Goal: Task Accomplishment & Management: Use online tool/utility

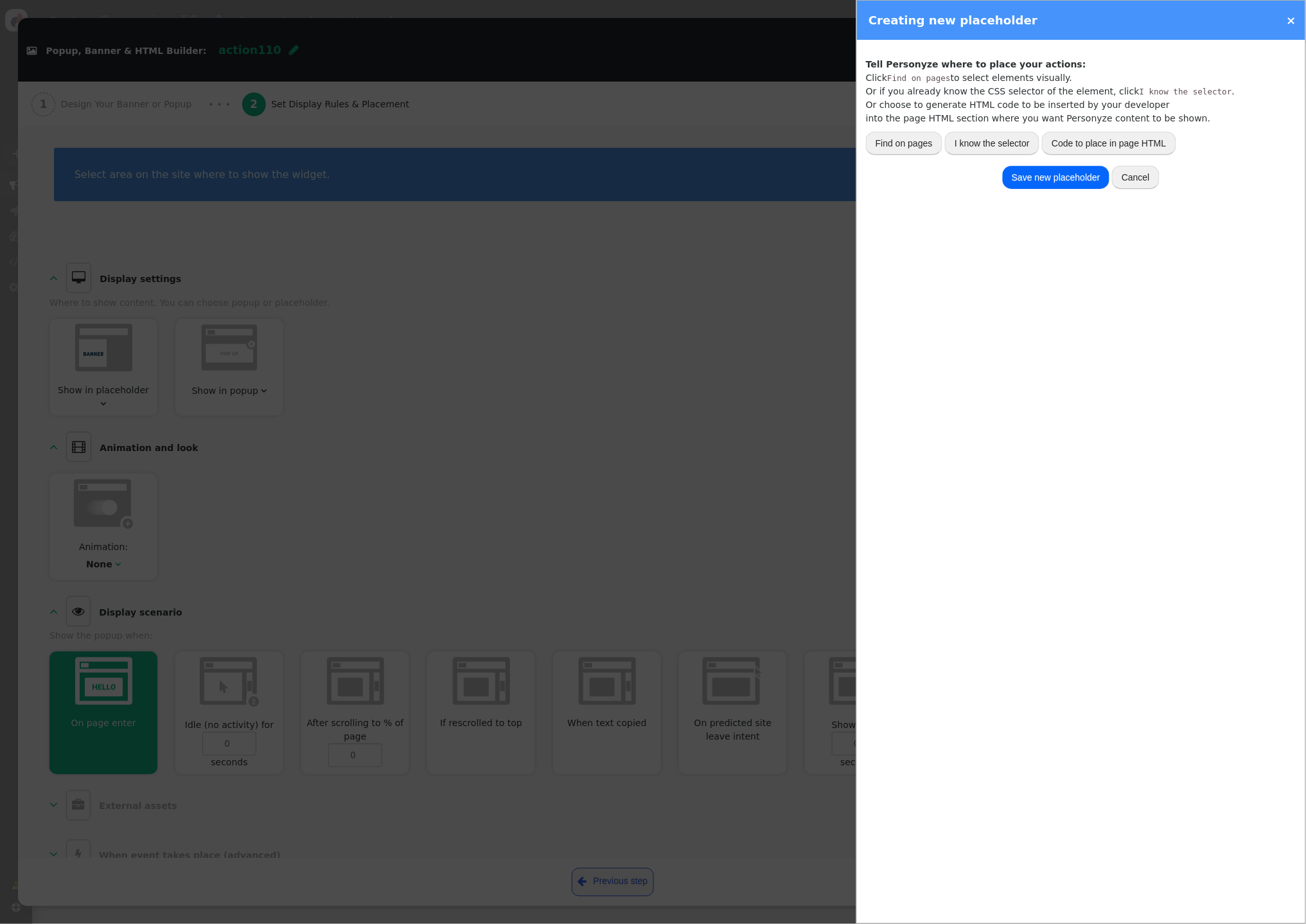
click at [1293, 17] on link "×" at bounding box center [1292, 20] width 10 height 13
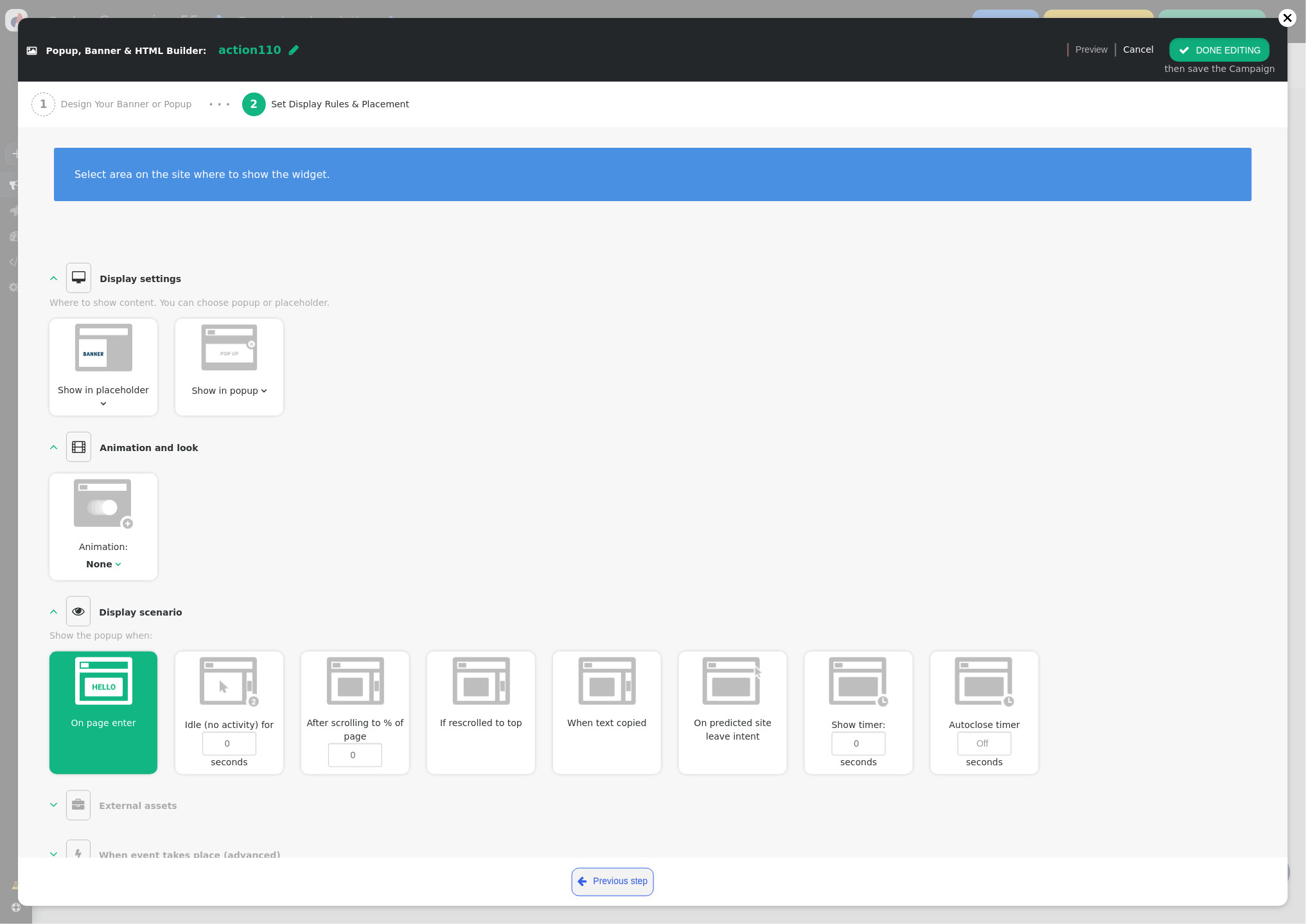
click at [1227, 53] on button " DONE EDITING" at bounding box center [1219, 50] width 100 height 23
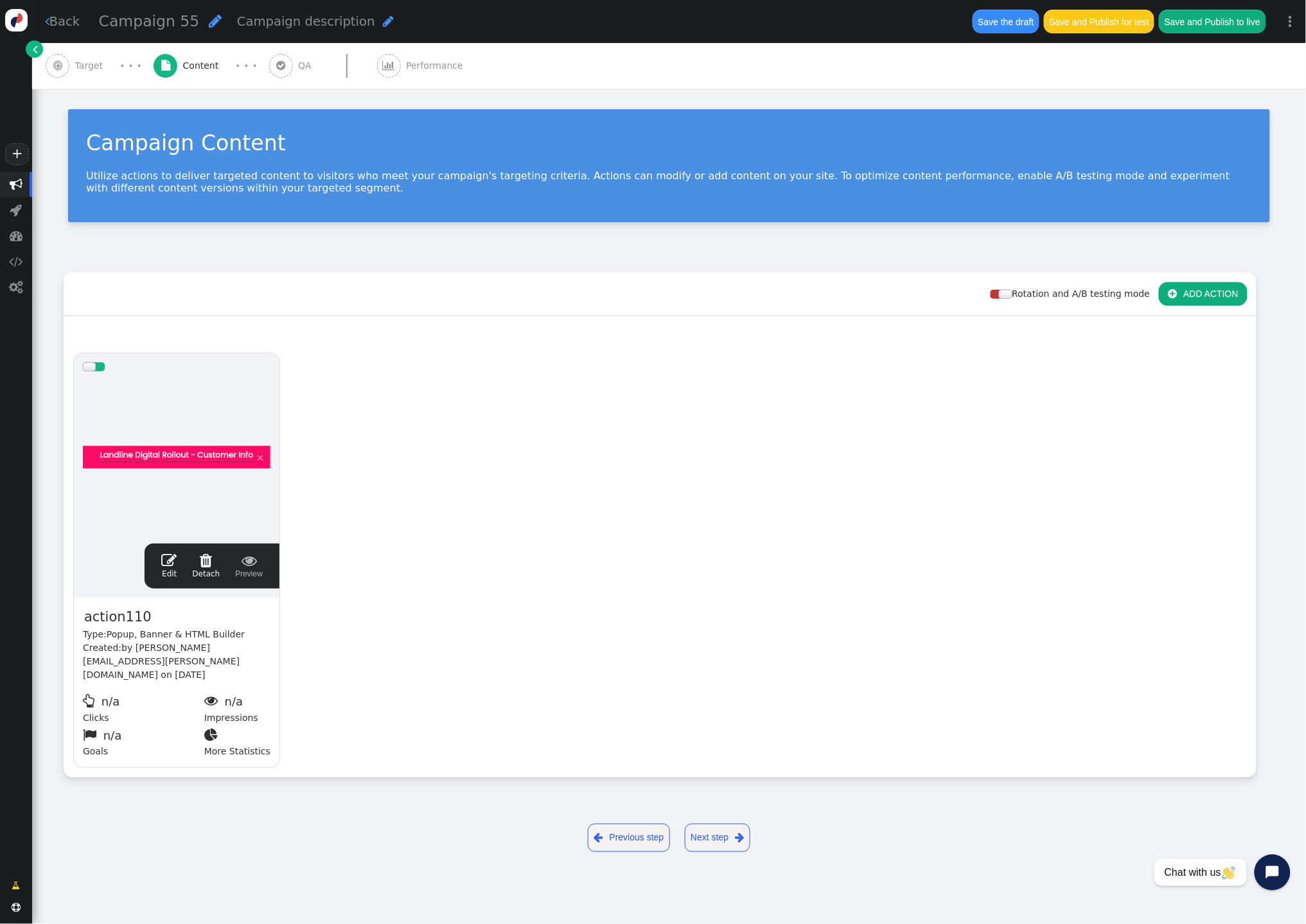
click at [61, 18] on link " Back" at bounding box center [62, 21] width 36 height 19
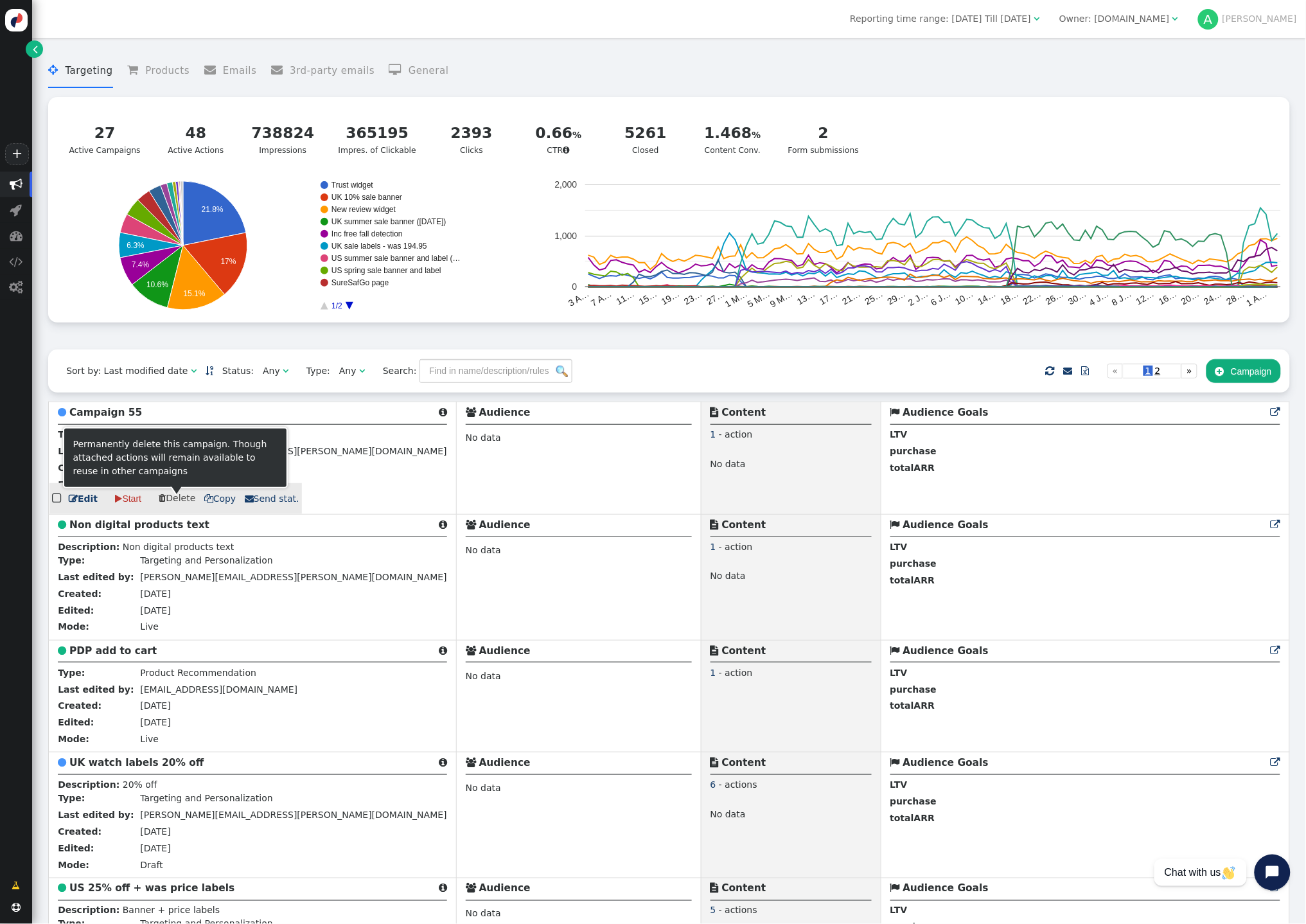
click at [166, 500] on span " Delete" at bounding box center [177, 498] width 36 height 10
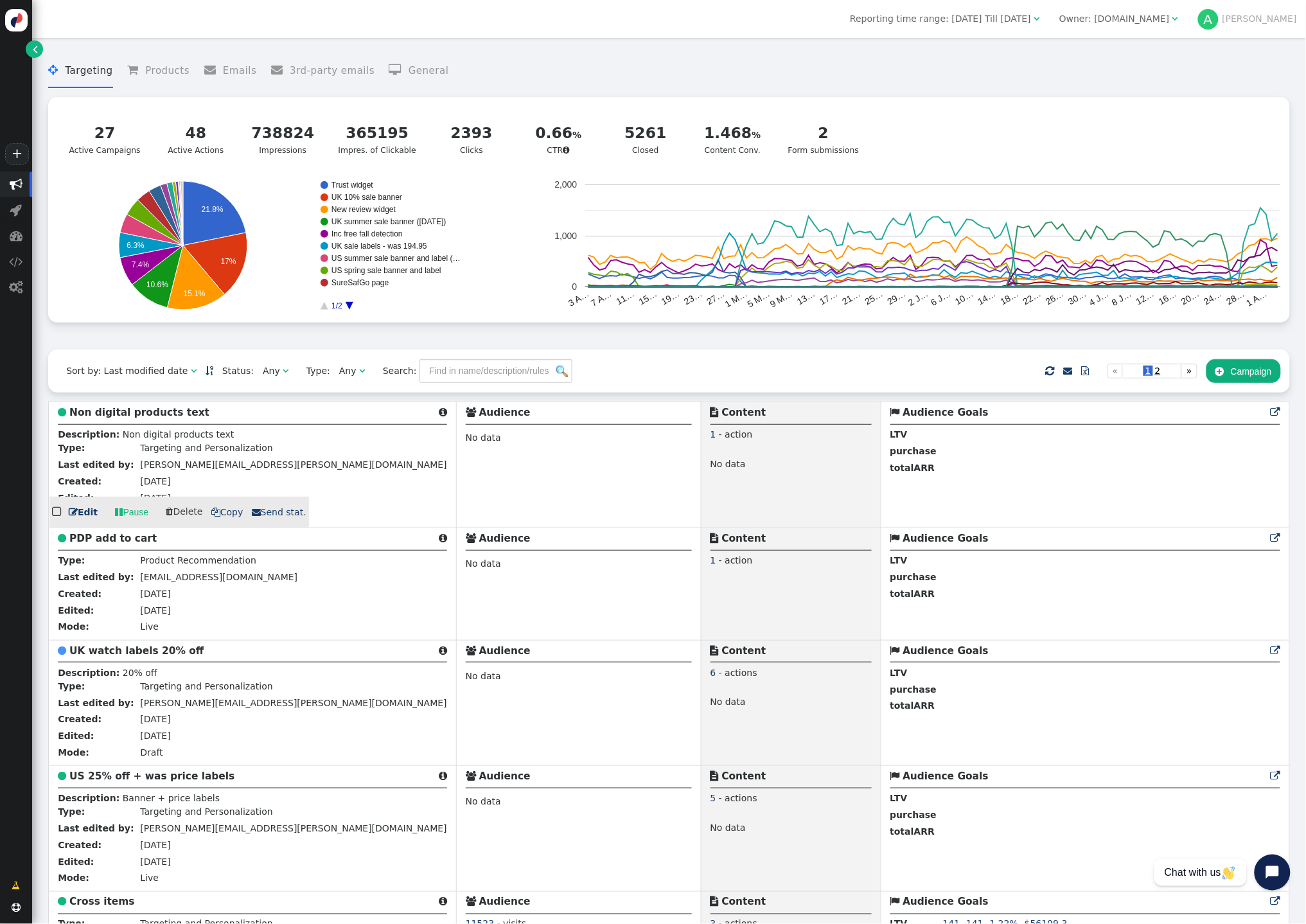
click at [160, 418] on b "Non digital products text" at bounding box center [139, 412] width 140 height 12
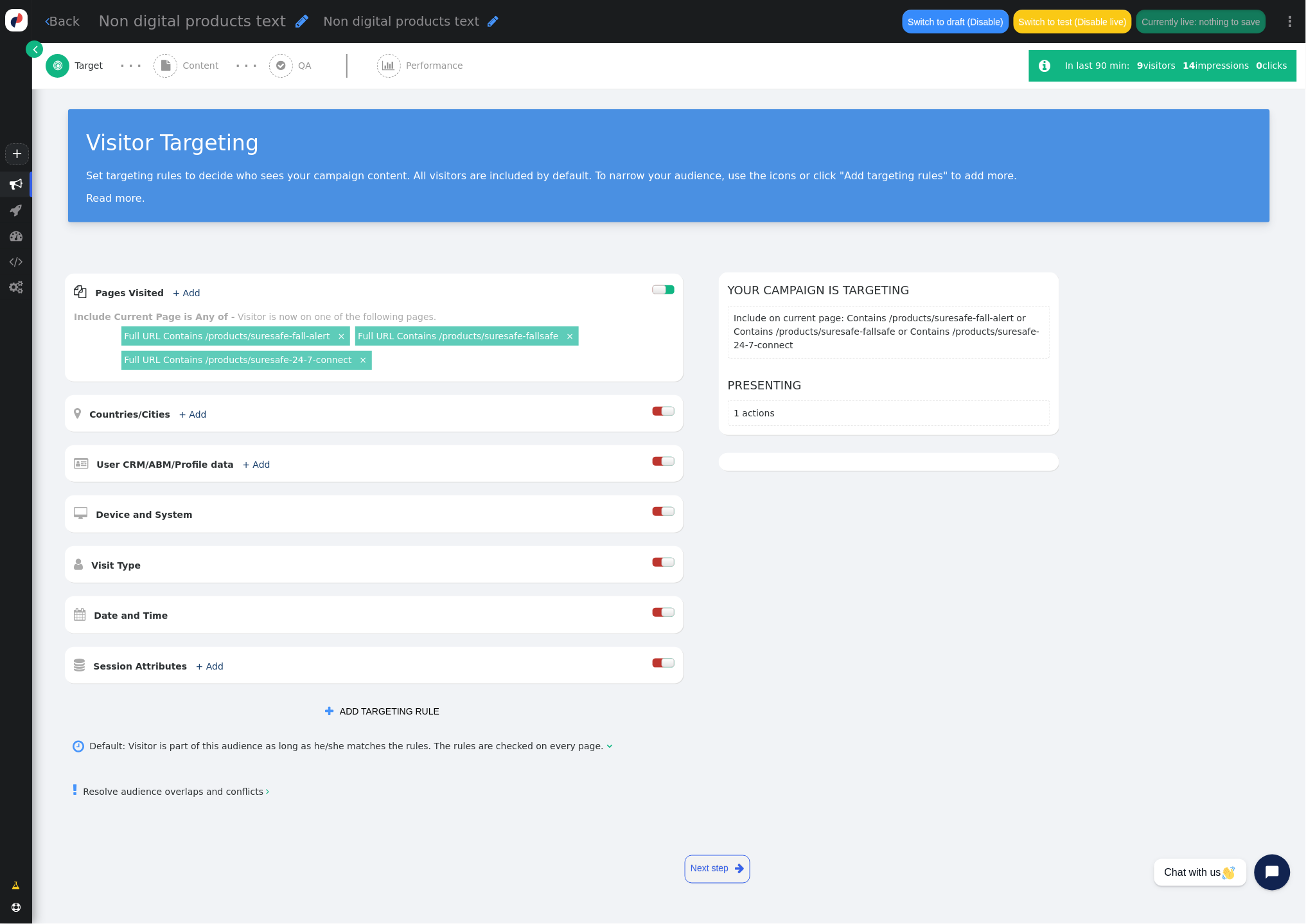
click at [212, 62] on span "Content" at bounding box center [203, 65] width 41 height 13
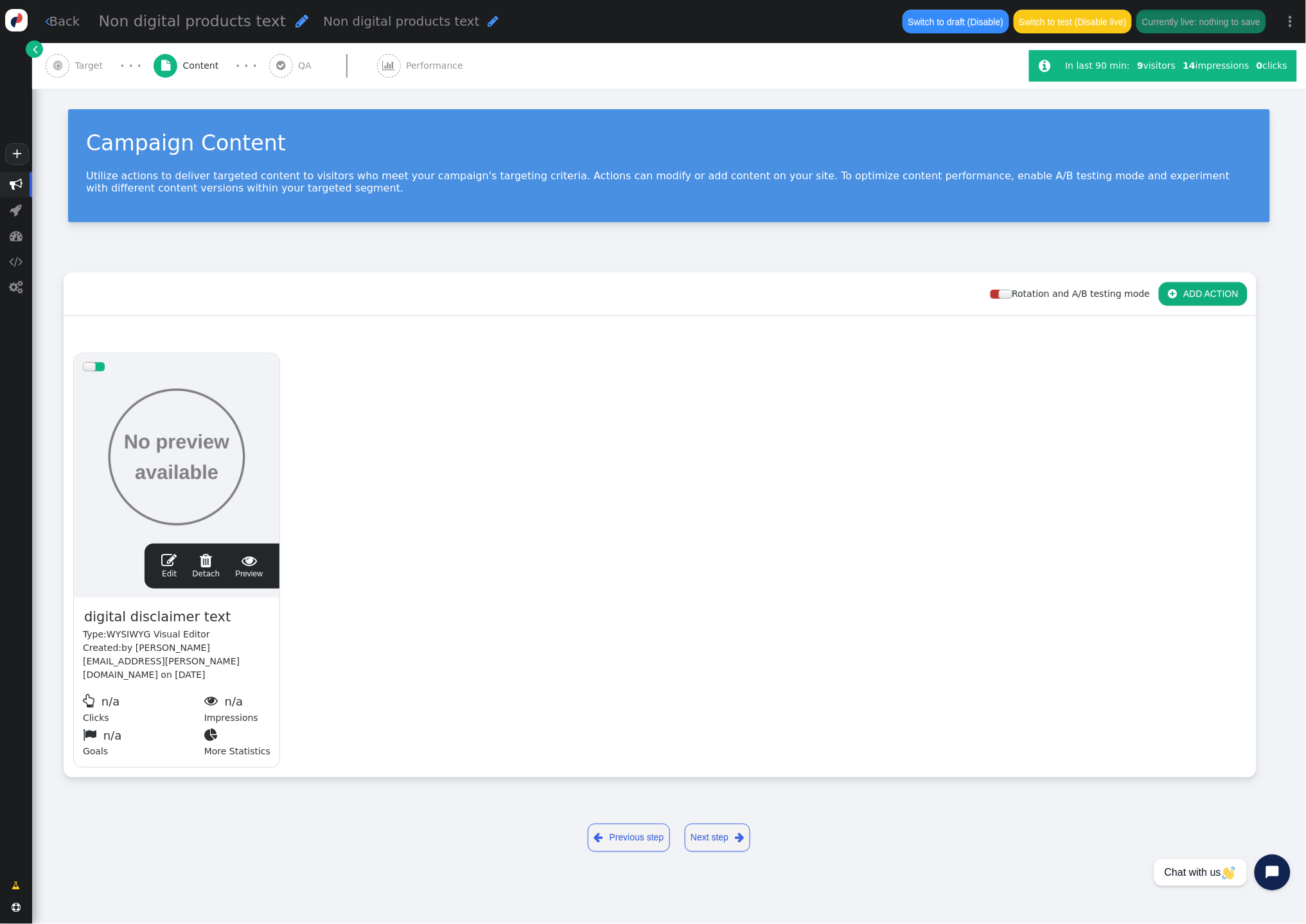
click at [174, 567] on span "" at bounding box center [169, 560] width 16 height 16
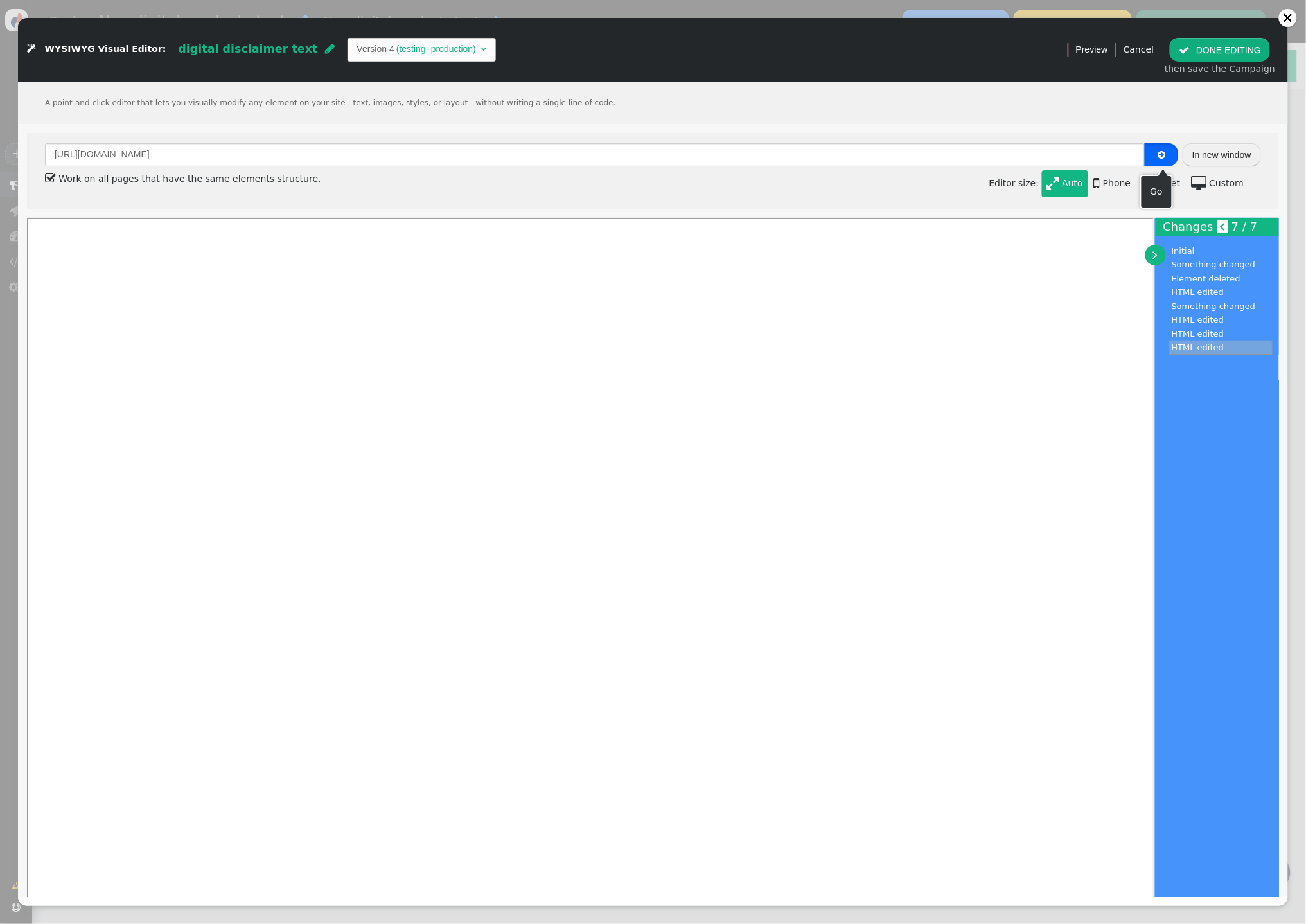
click at [1165, 152] on button "" at bounding box center [1161, 155] width 33 height 23
